Goal: Contribute content: Add original content to the website for others to see

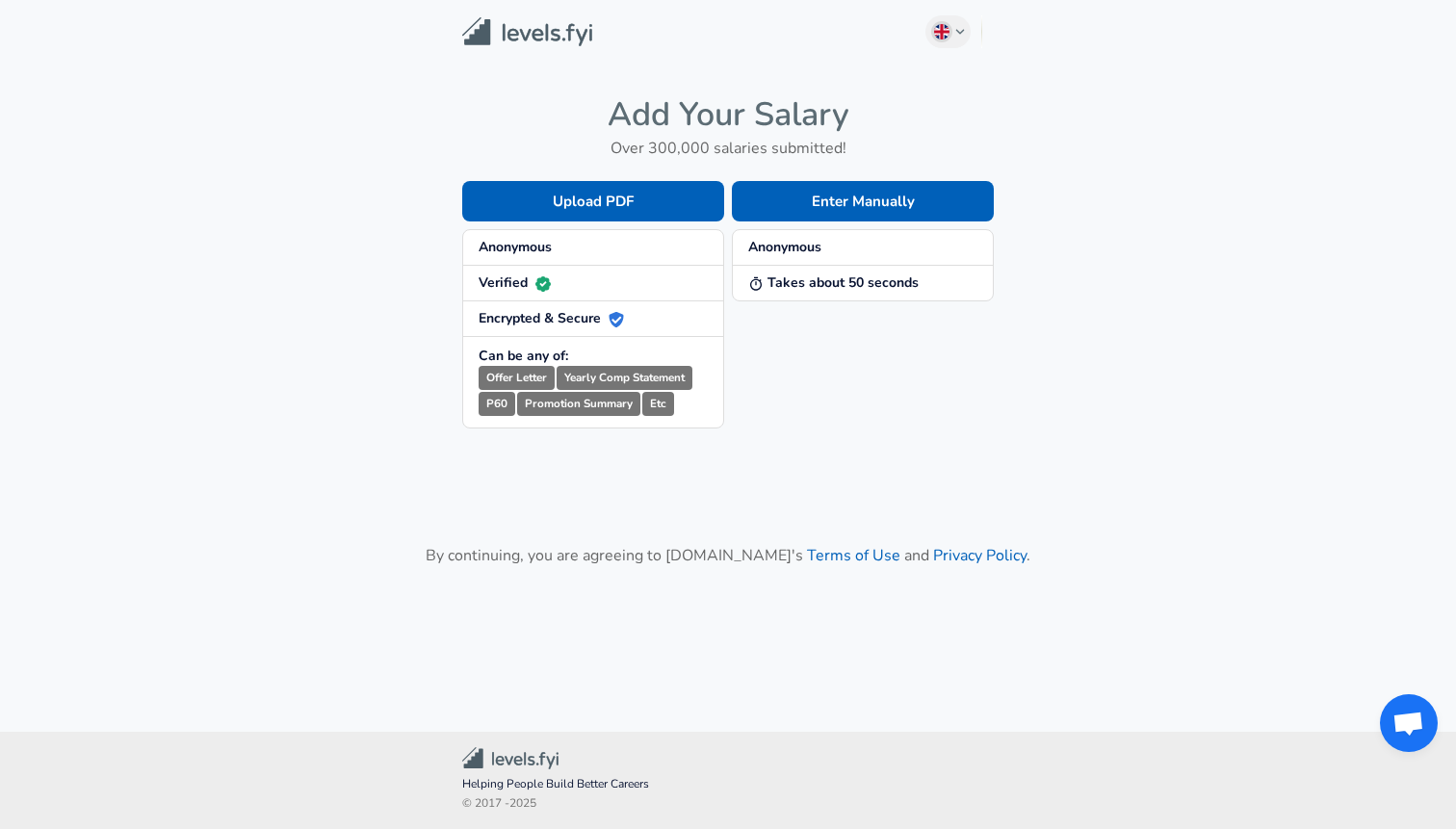
click at [568, 251] on span "Anonymous" at bounding box center [593, 247] width 229 height 19
click at [835, 207] on button "Enter Manually" at bounding box center [862, 201] width 262 height 40
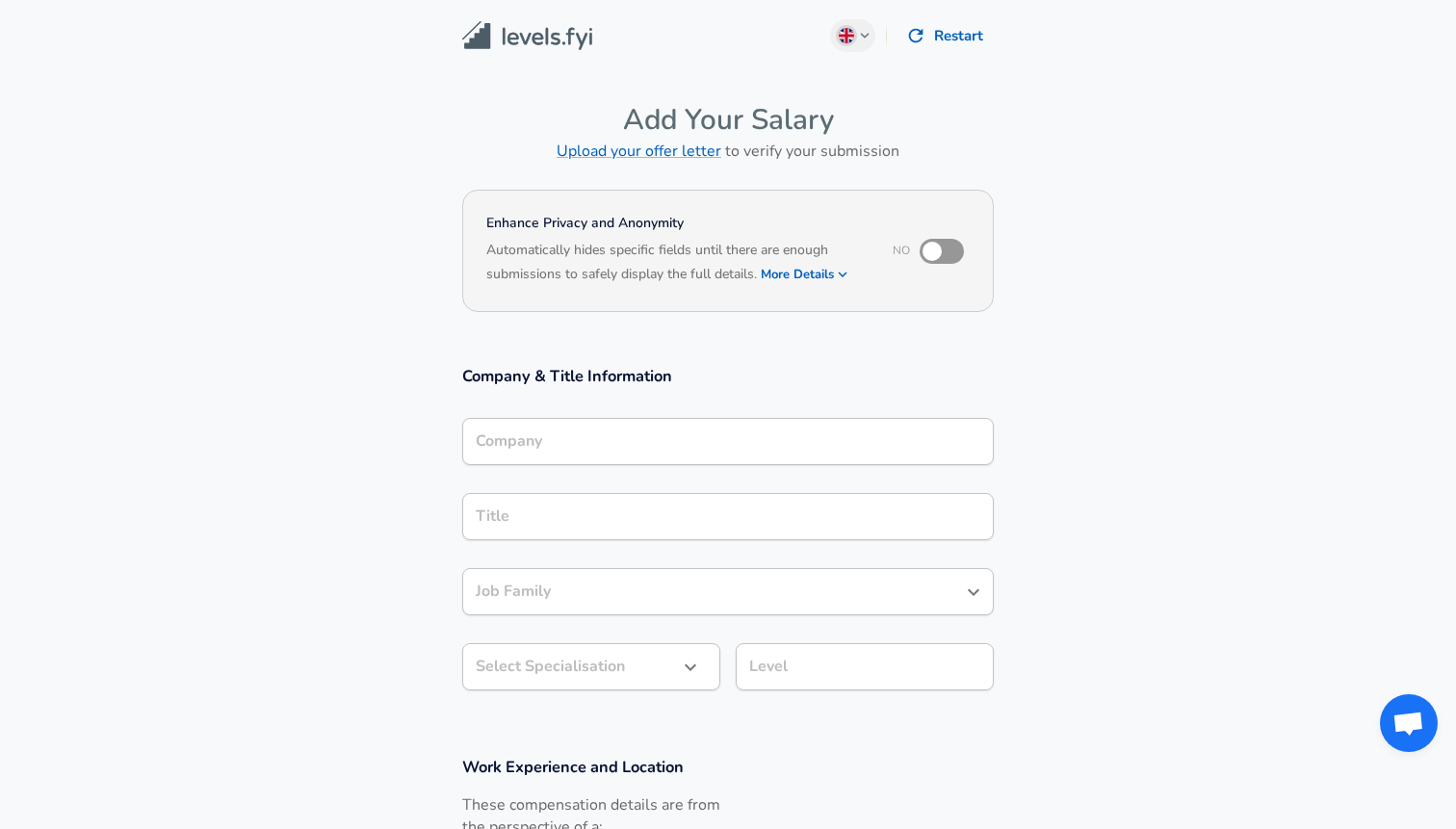
type input "Product Manager"
type input "Celonis"
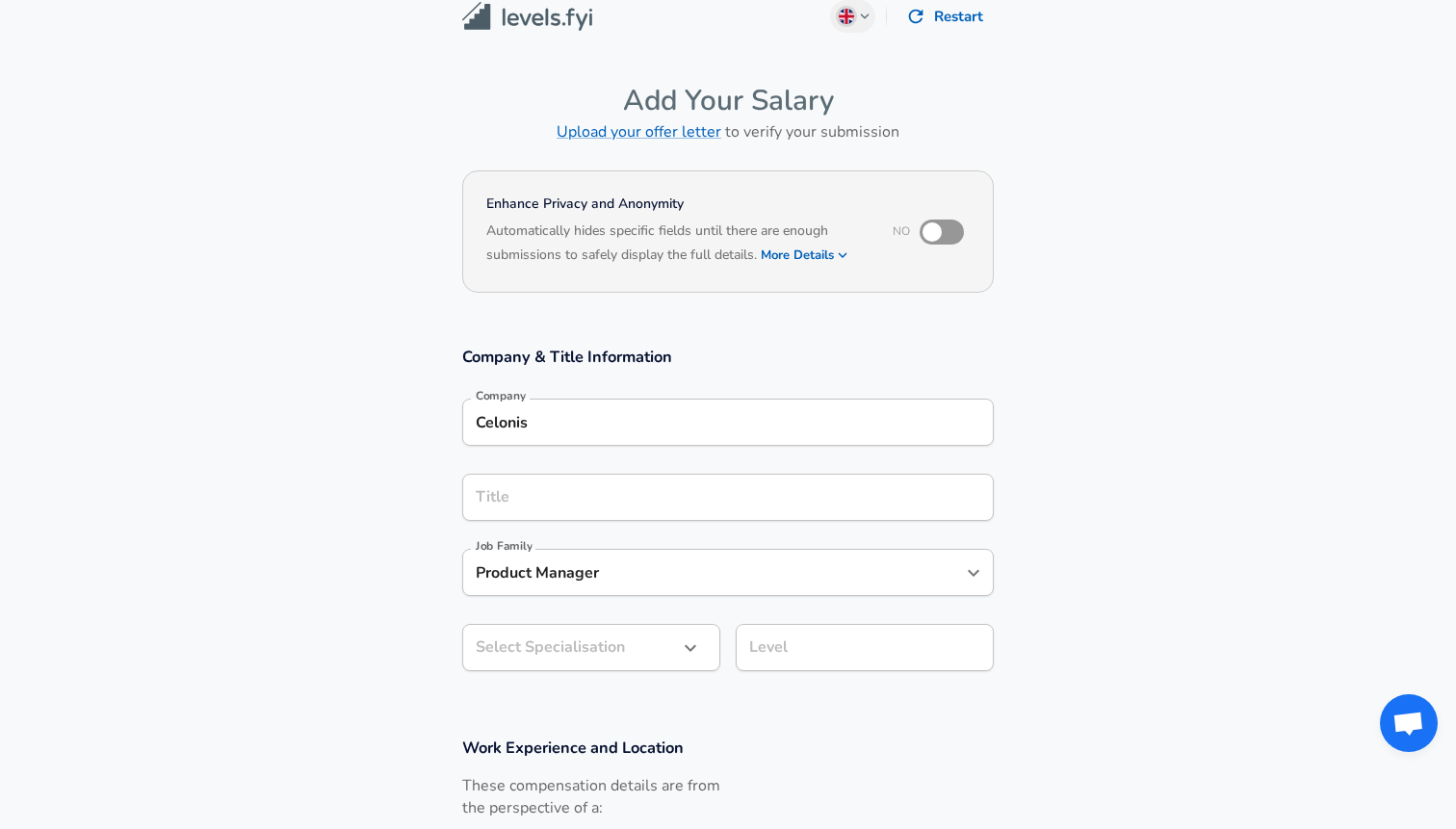
click at [587, 437] on input "Celonis" at bounding box center [728, 422] width 515 height 30
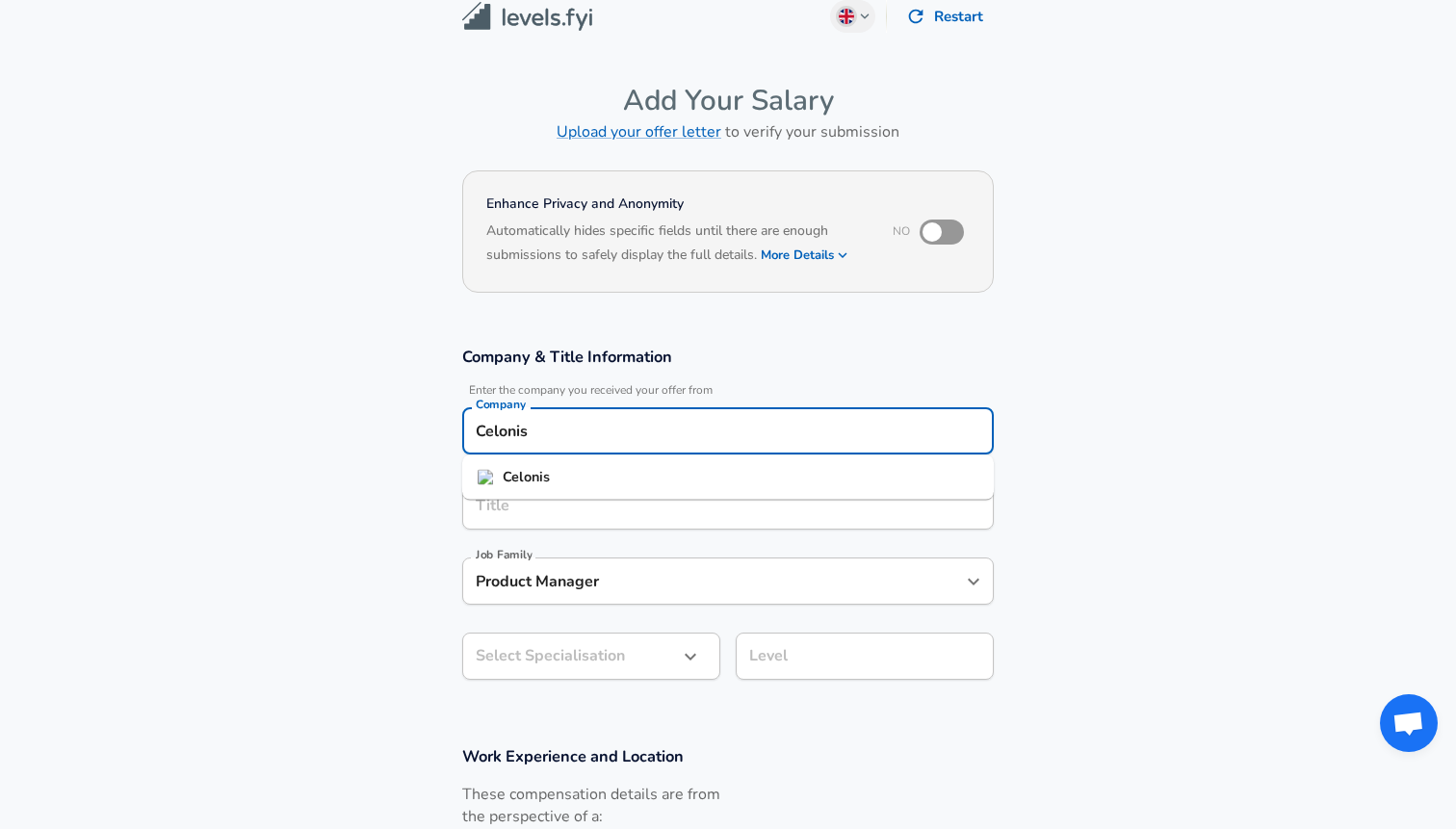
click at [587, 439] on input "Celonis" at bounding box center [728, 430] width 515 height 30
click at [564, 506] on input "Title" at bounding box center [728, 505] width 515 height 30
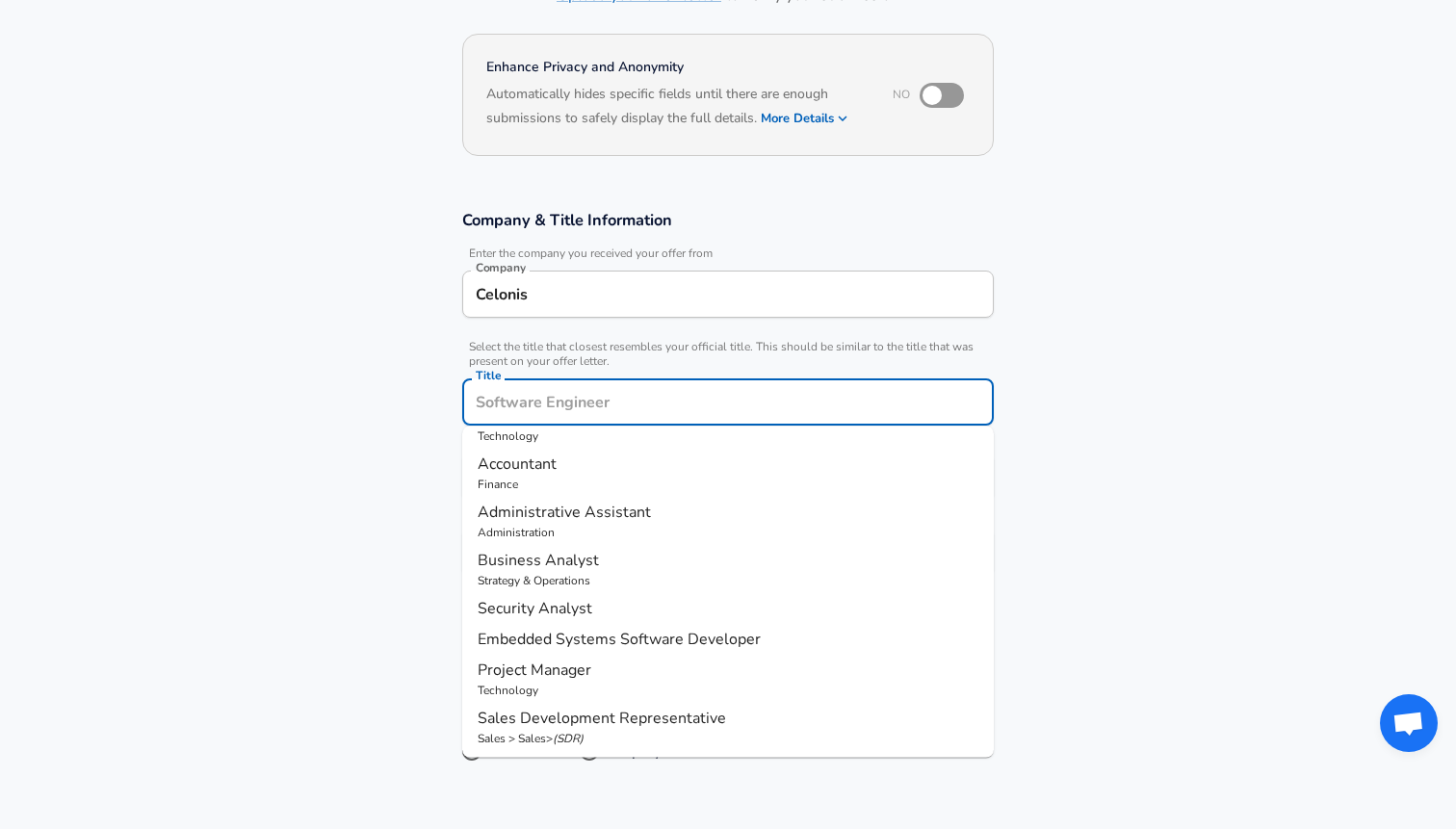
scroll to position [164, 0]
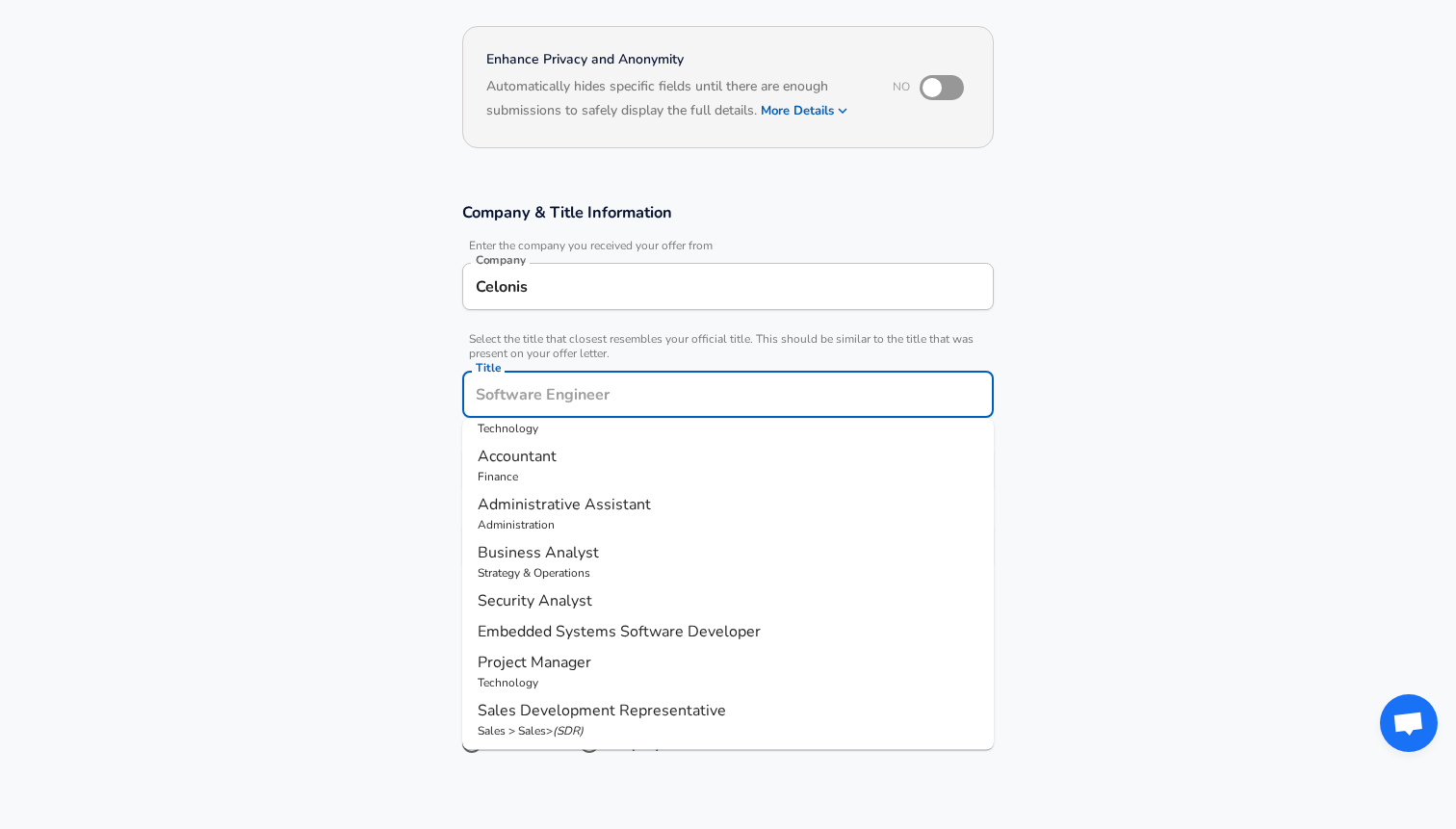
click at [548, 658] on span "Project Manager" at bounding box center [535, 661] width 114 height 21
type input "Project Manager"
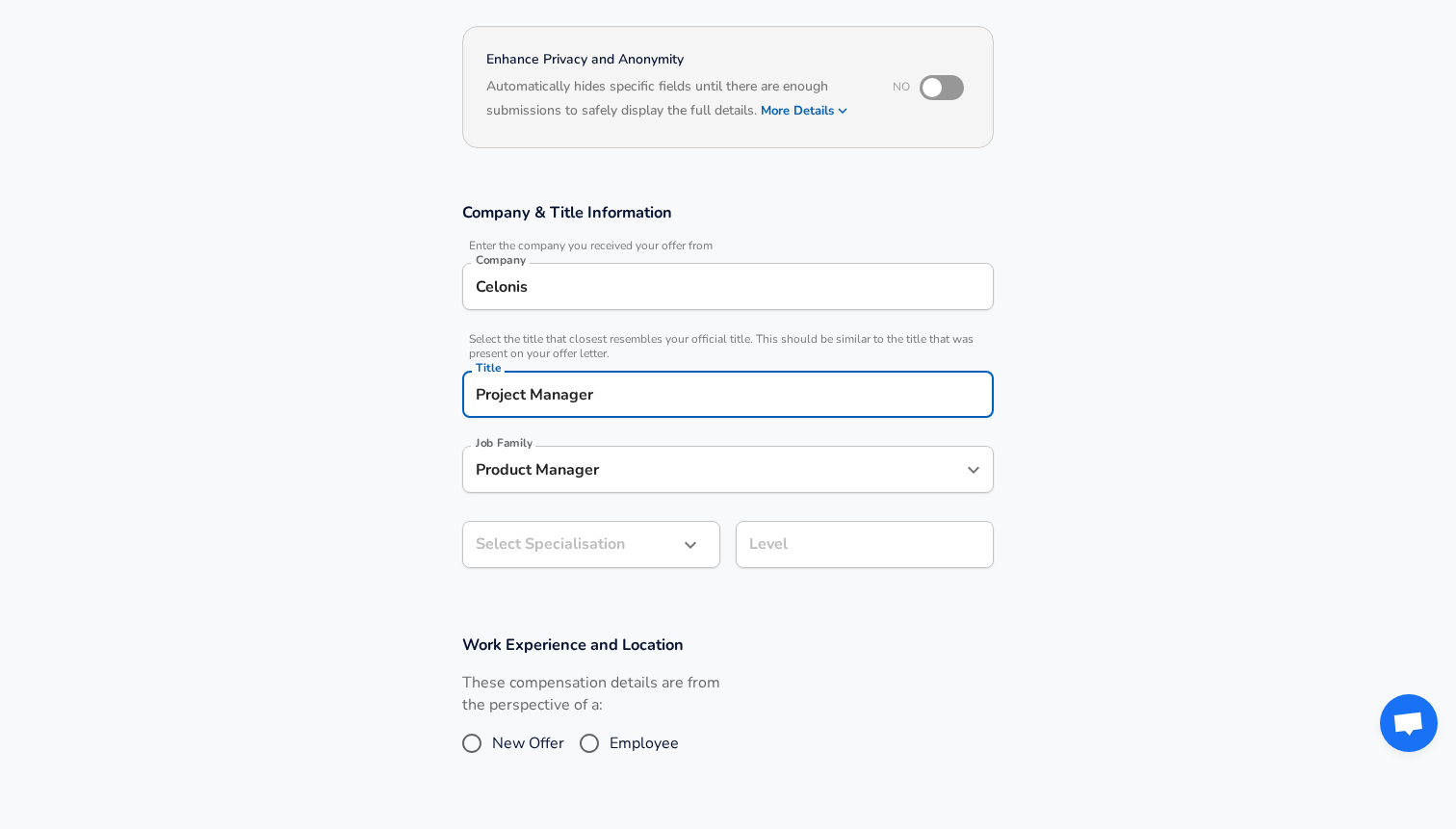
type input "Project Manager"
click at [565, 536] on section "Company & Title Information Enter the company you received your offer from Comp…" at bounding box center [728, 395] width 1456 height 432
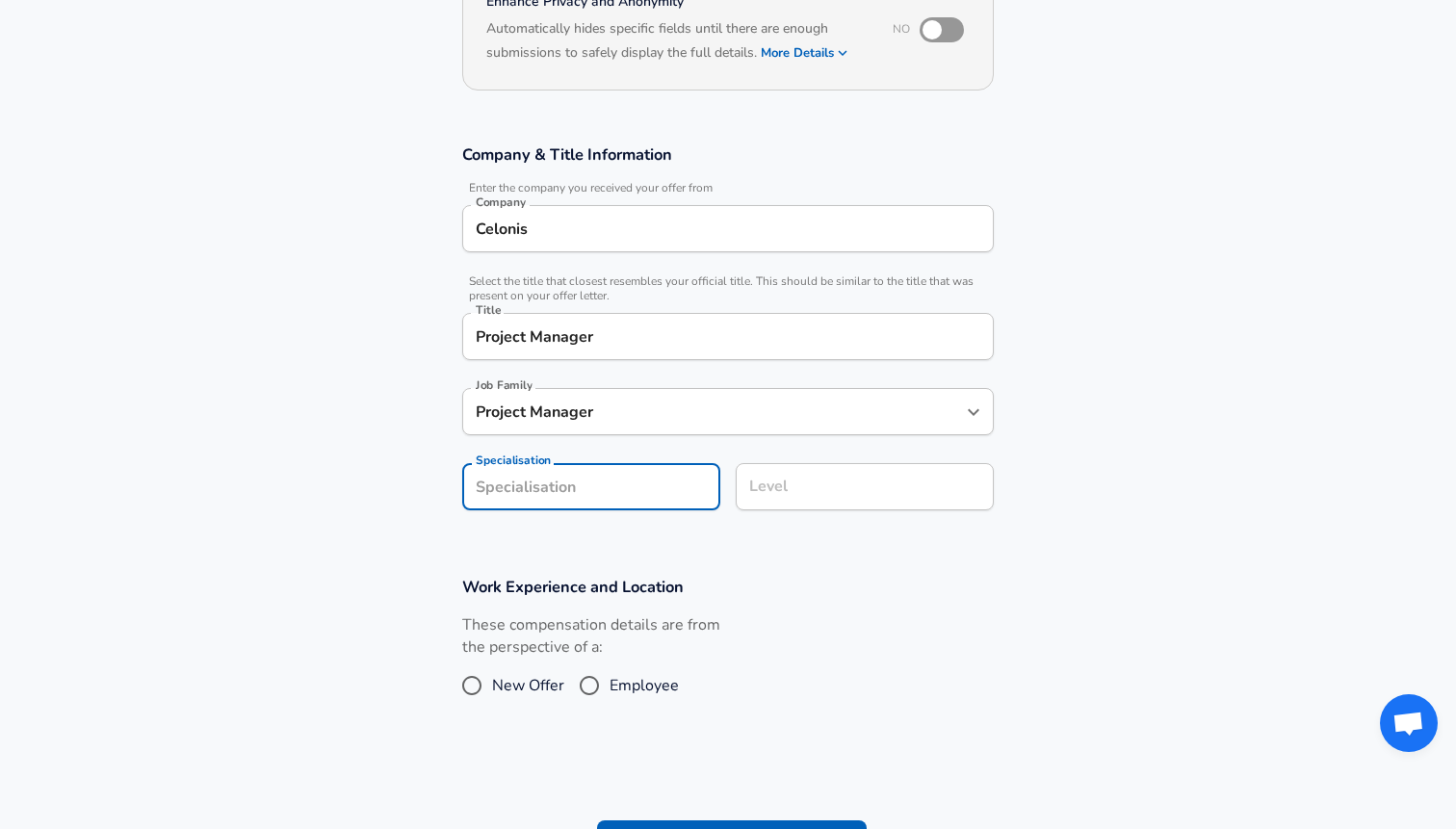
click at [595, 686] on input "Employee" at bounding box center [590, 685] width 40 height 31
radio input "true"
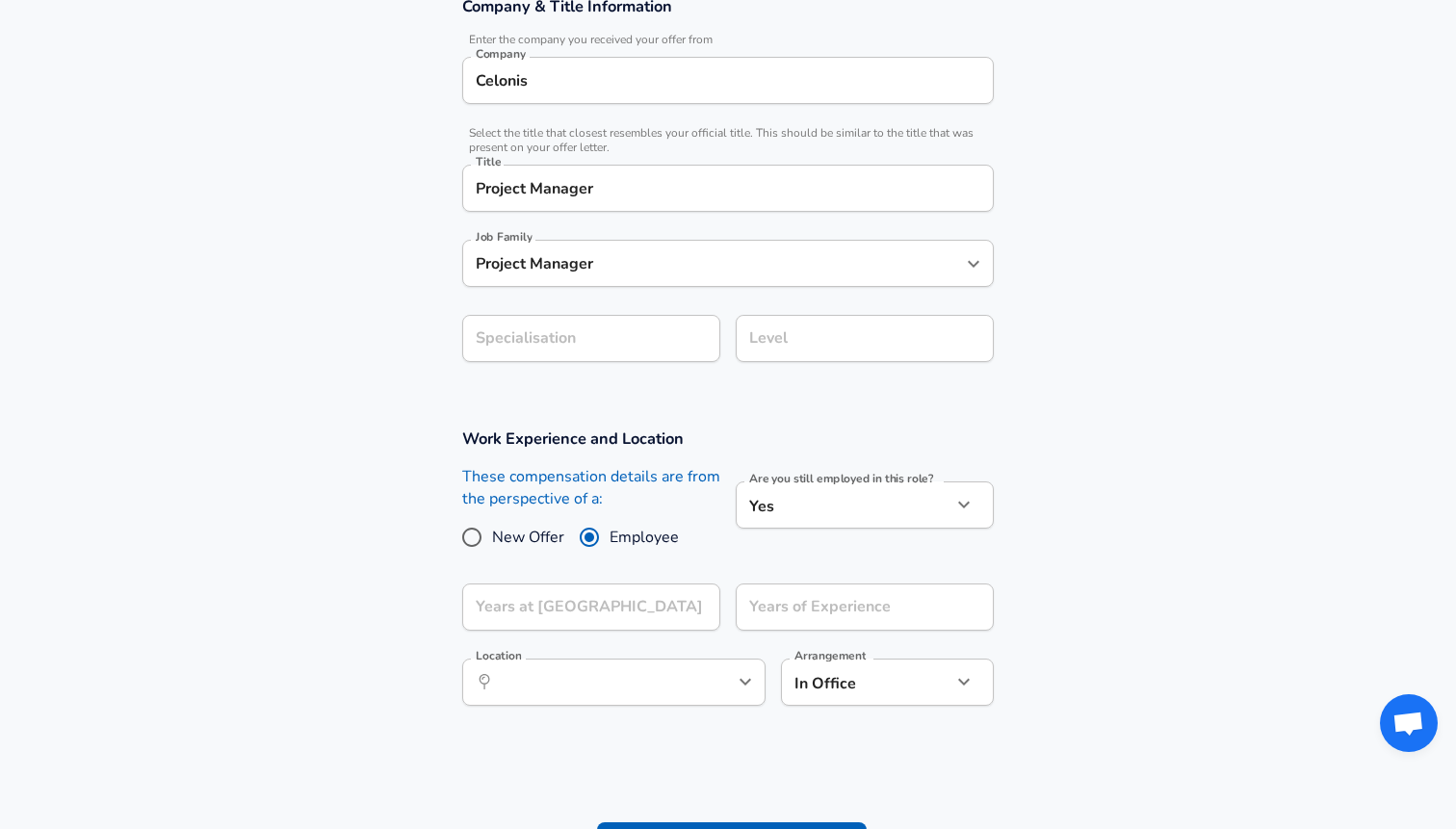
scroll to position [372, 0]
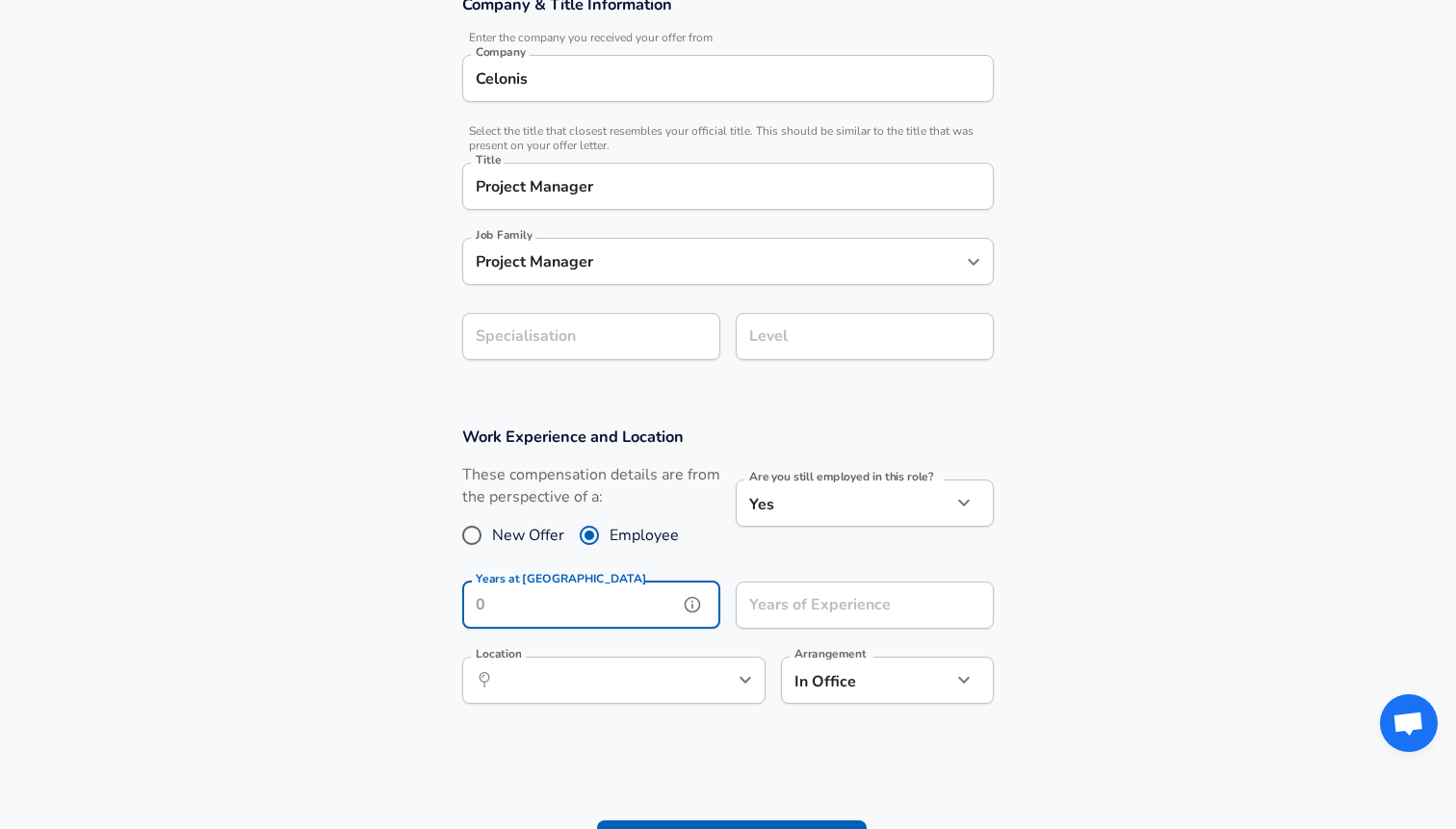
click at [597, 610] on input "Years at [GEOGRAPHIC_DATA]" at bounding box center [571, 604] width 216 height 47
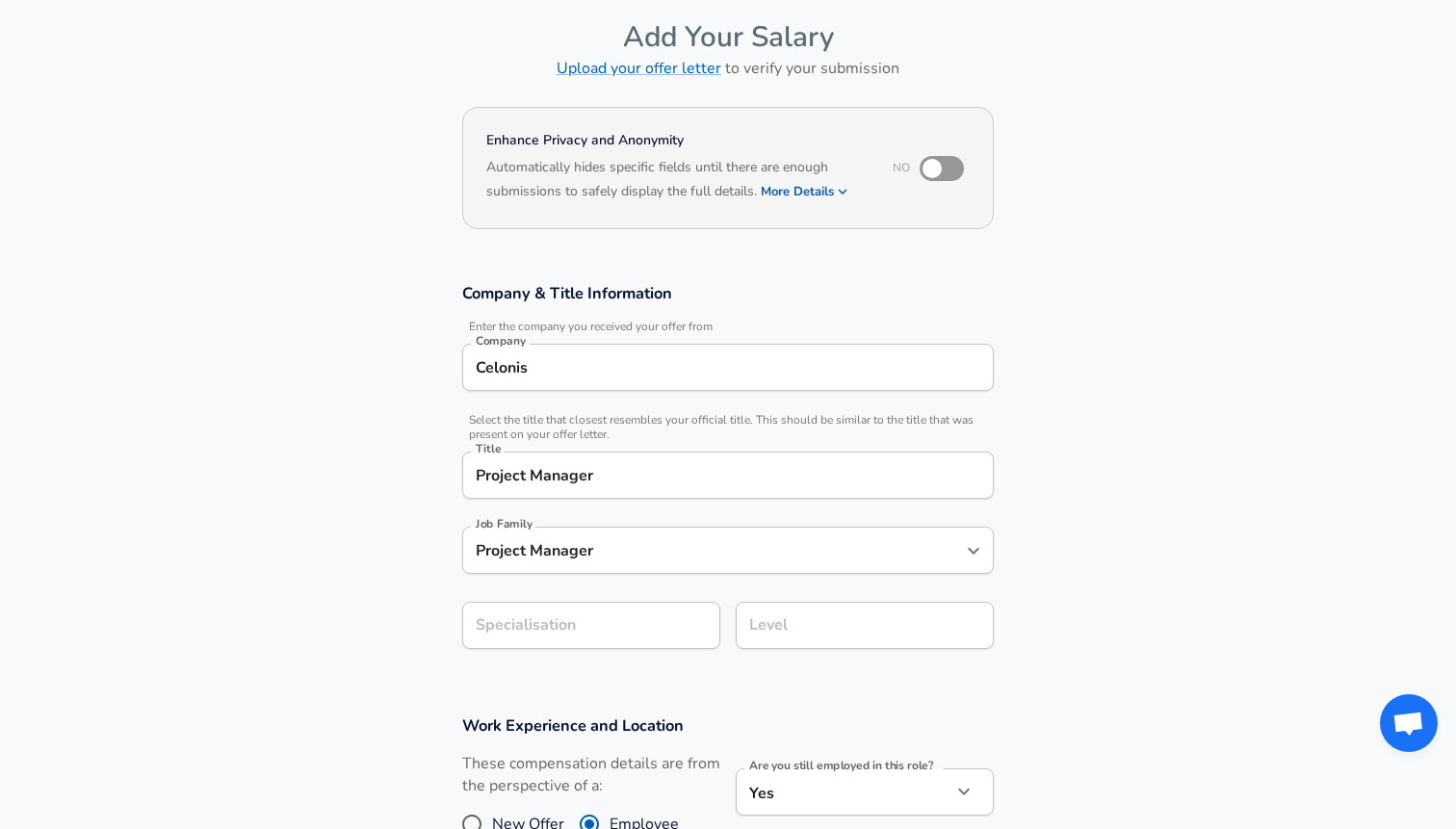
scroll to position [0, 0]
